Goal: Task Accomplishment & Management: Manage account settings

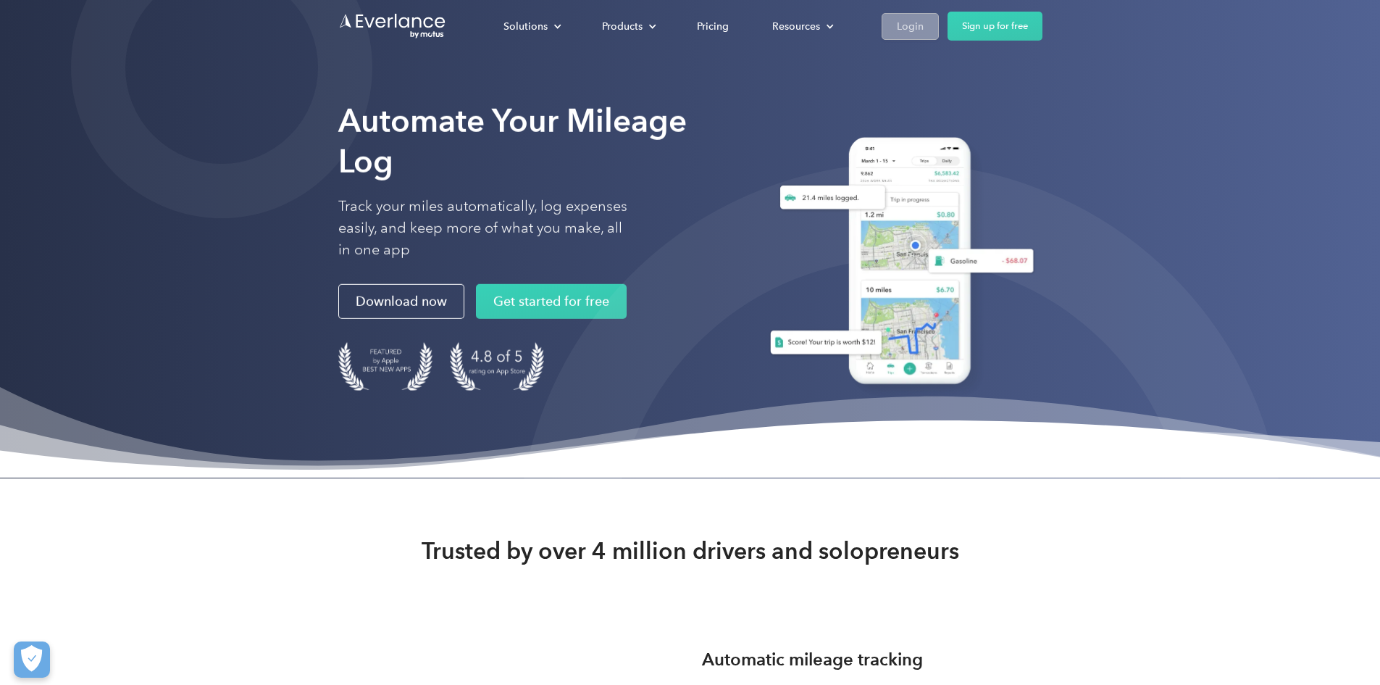
click at [924, 21] on div "Login" at bounding box center [910, 26] width 27 height 18
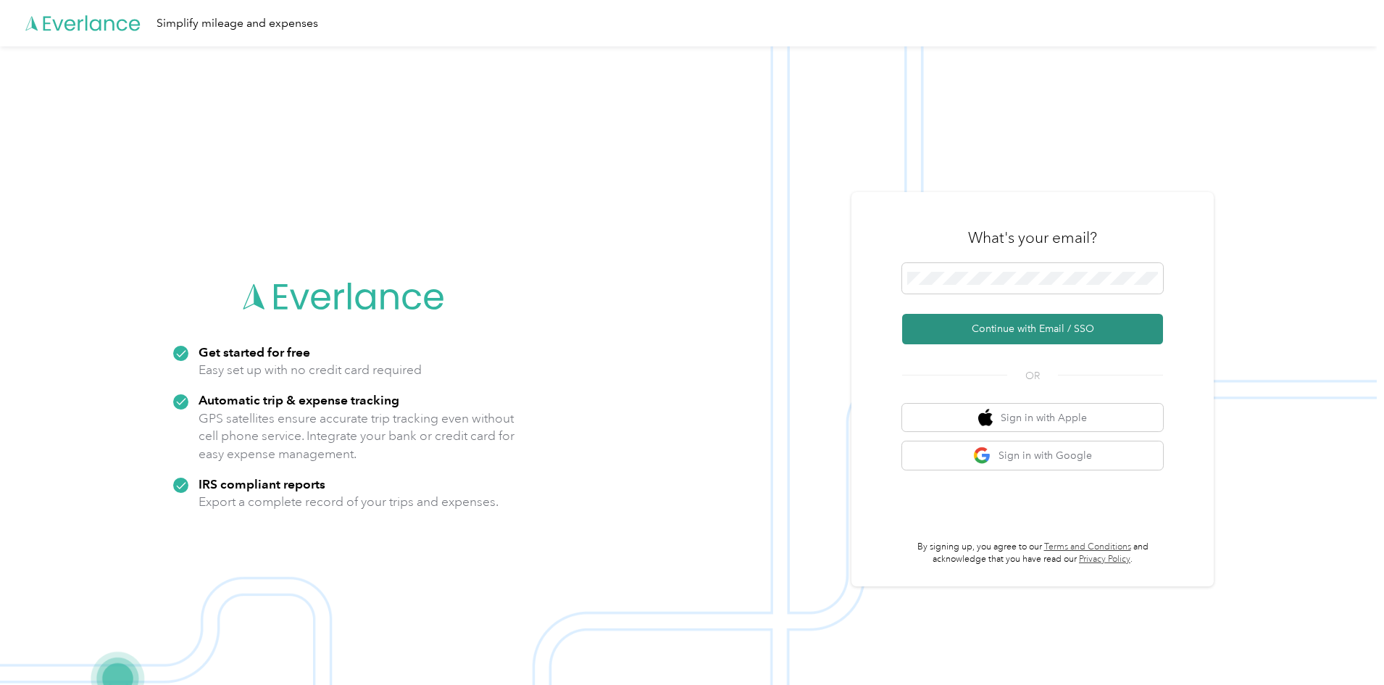
click at [1039, 318] on button "Continue with Email / SSO" at bounding box center [1032, 329] width 261 height 30
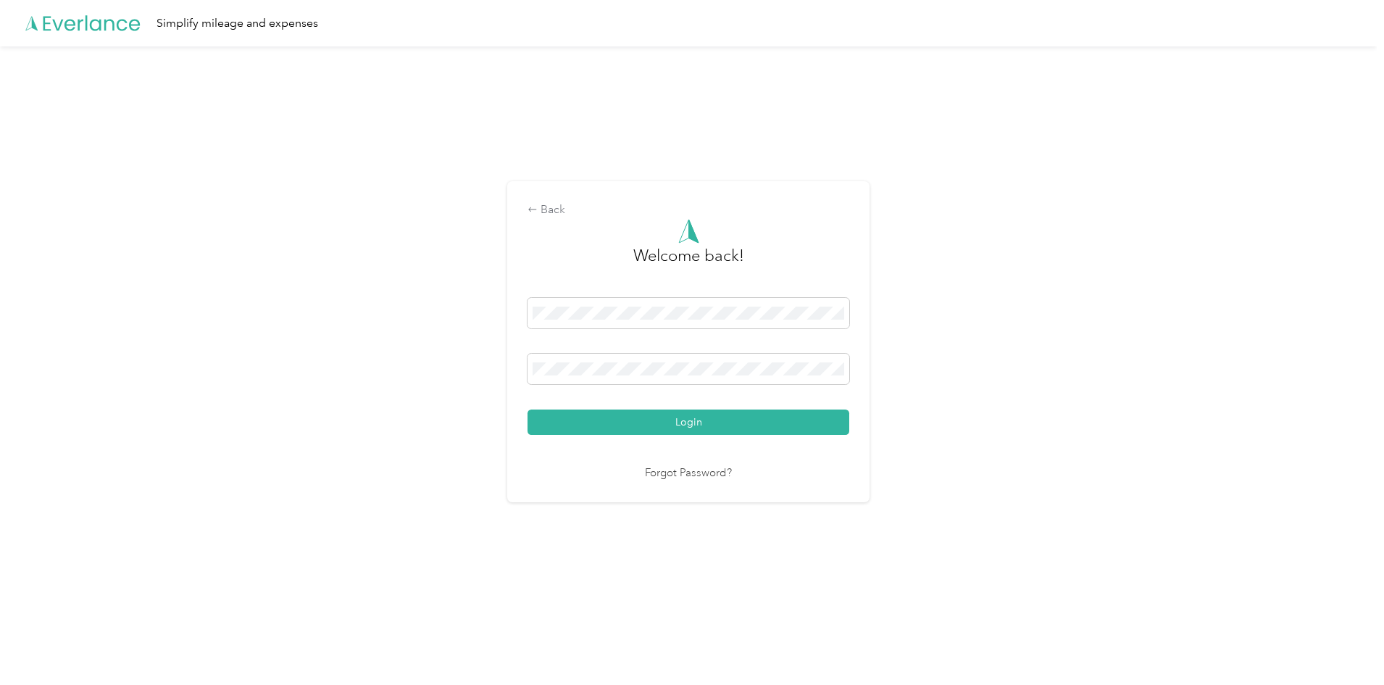
click at [527, 409] on button "Login" at bounding box center [688, 421] width 322 height 25
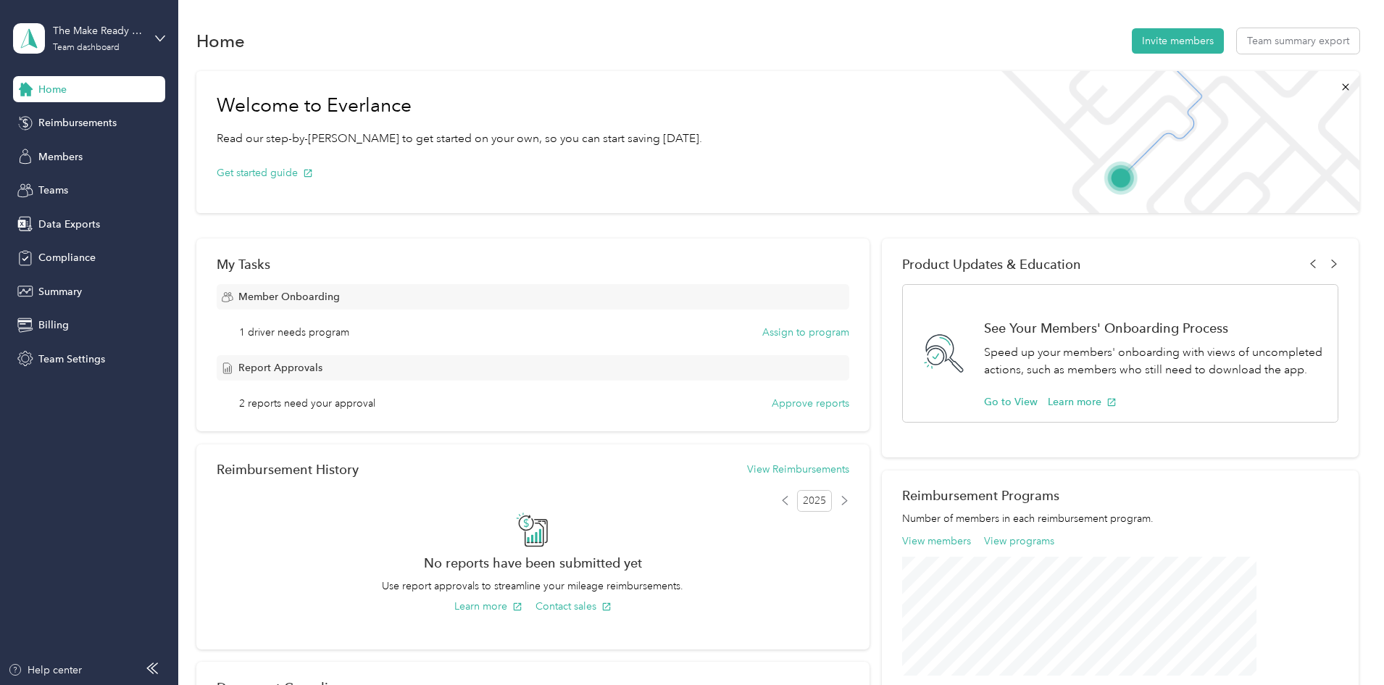
click at [766, 28] on div "Home Invite members Team summary export" at bounding box center [777, 40] width 1163 height 30
click at [76, 290] on span "Summary" at bounding box center [59, 291] width 43 height 15
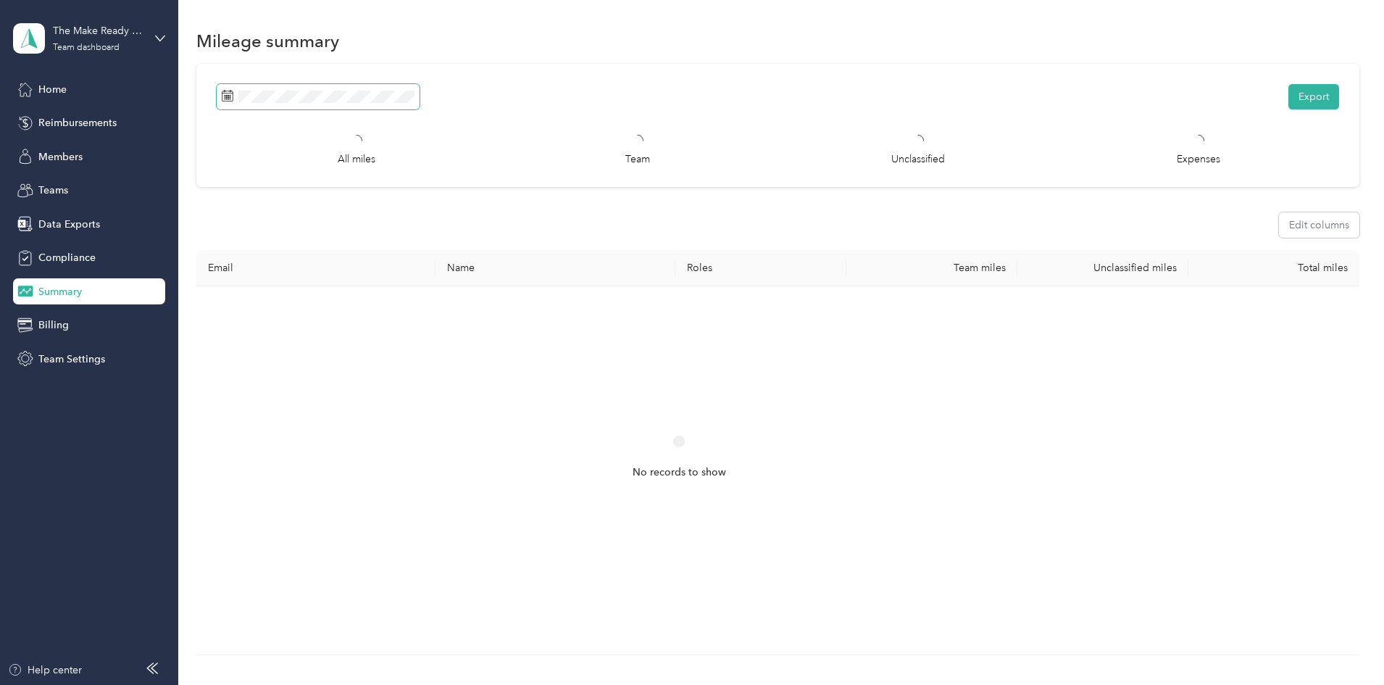
click at [409, 85] on span at bounding box center [318, 96] width 203 height 25
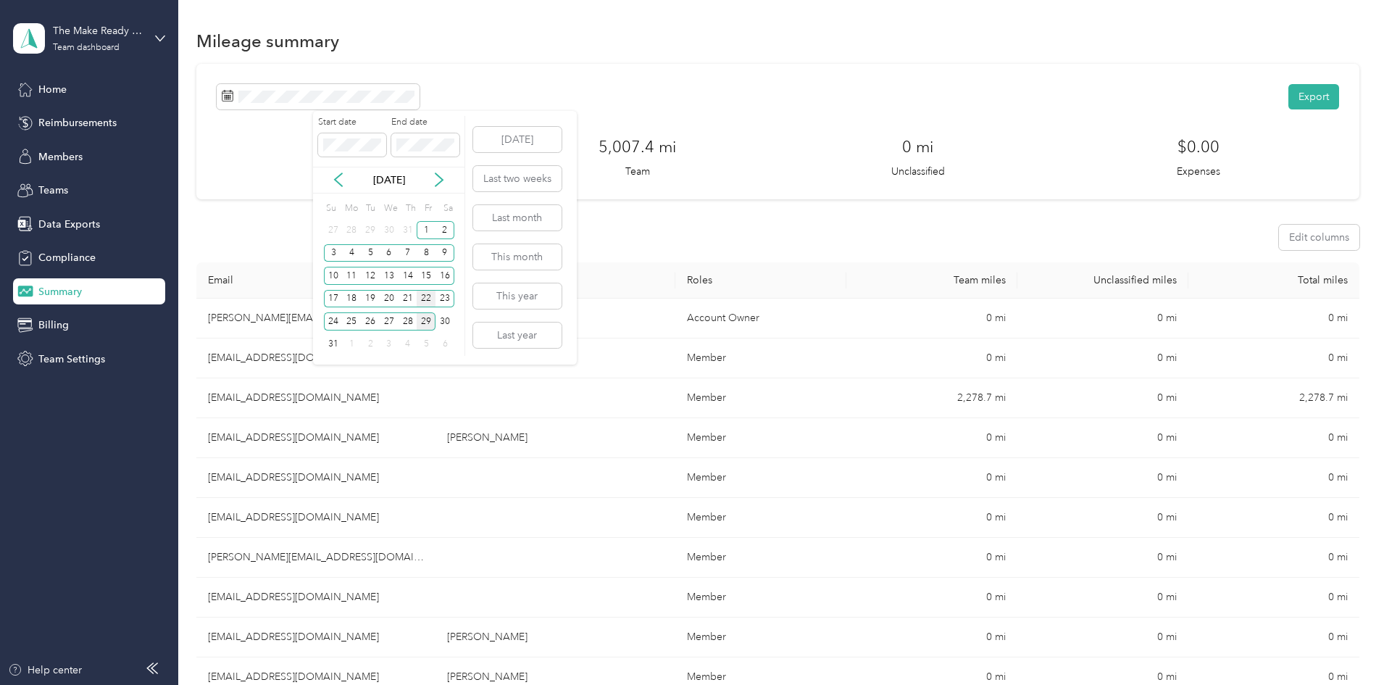
click at [429, 298] on div "22" at bounding box center [426, 299] width 19 height 18
click at [405, 322] on div "28" at bounding box center [407, 321] width 19 height 18
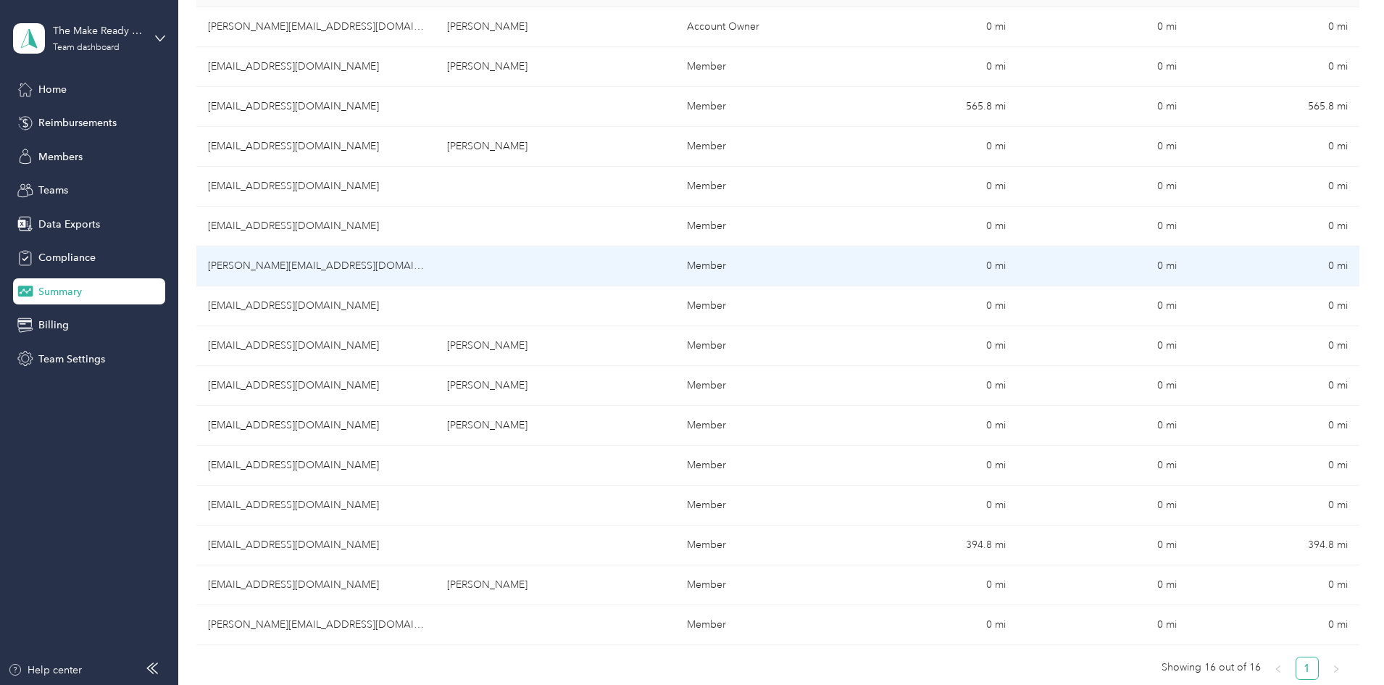
scroll to position [435, 0]
